Goal: Task Accomplishment & Management: Complete application form

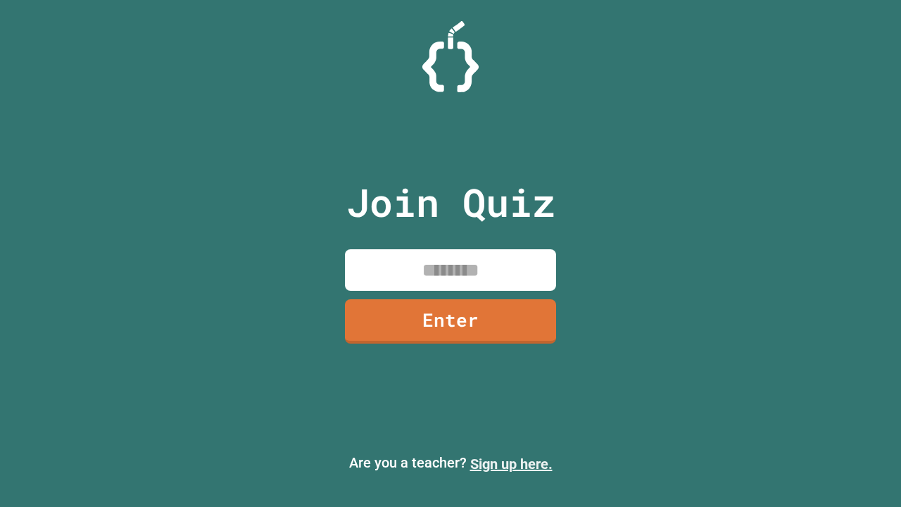
click at [511, 464] on link "Sign up here." at bounding box center [511, 463] width 82 height 17
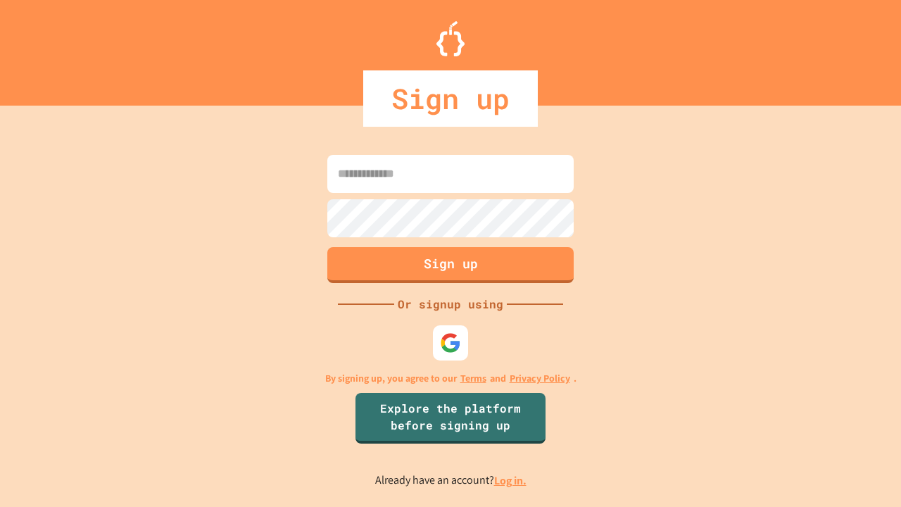
click at [511, 480] on link "Log in." at bounding box center [510, 480] width 32 height 15
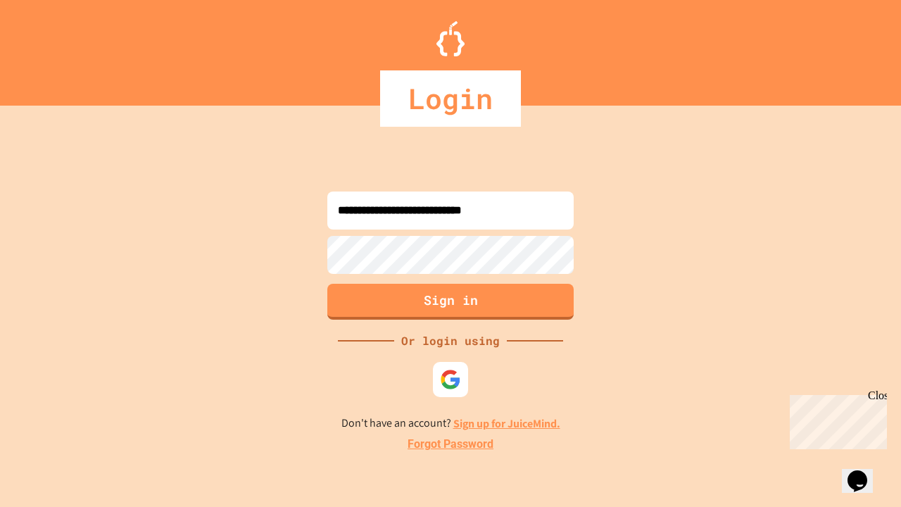
type input "**********"
